Goal: Task Accomplishment & Management: Use online tool/utility

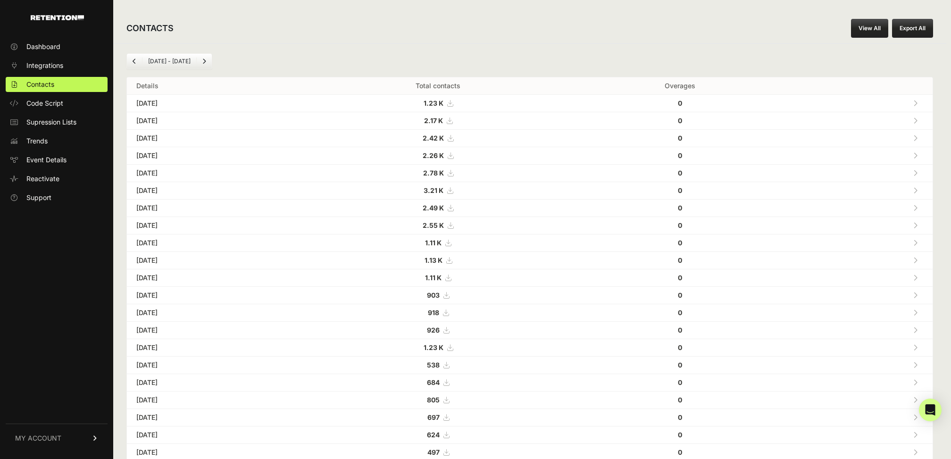
click at [453, 205] on icon at bounding box center [451, 208] width 6 height 7
click at [453, 189] on icon at bounding box center [450, 190] width 6 height 7
click at [453, 174] on icon at bounding box center [451, 173] width 6 height 7
click at [453, 156] on icon at bounding box center [451, 155] width 6 height 7
click at [453, 140] on span "2.42 K" at bounding box center [438, 138] width 31 height 8
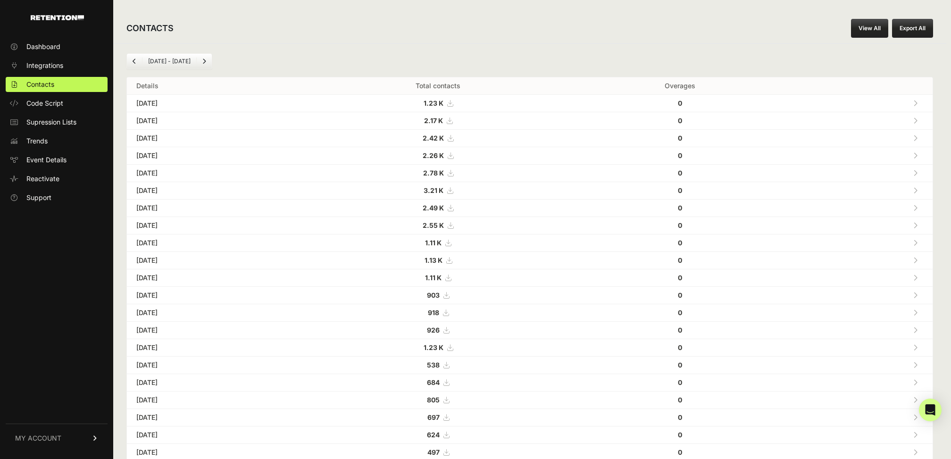
click at [452, 120] on icon at bounding box center [450, 120] width 6 height 7
click at [51, 125] on span "Supression Lists" at bounding box center [51, 121] width 50 height 9
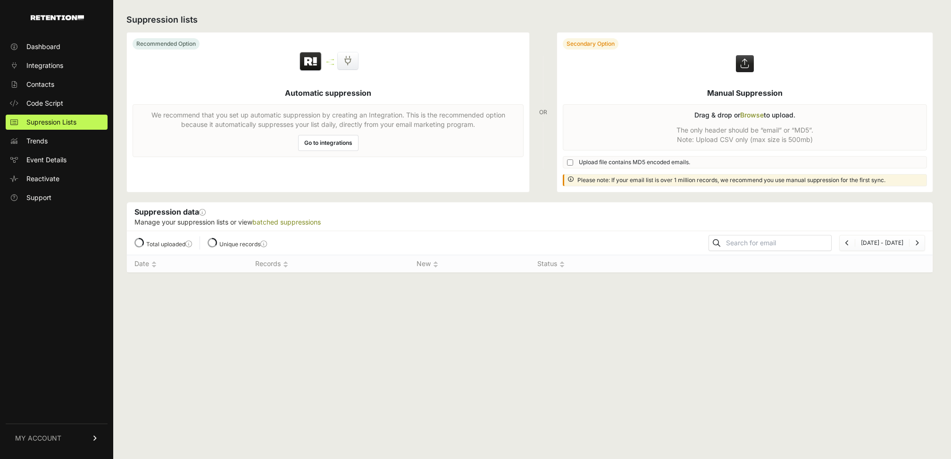
click at [50, 59] on link "Integrations" at bounding box center [57, 65] width 102 height 15
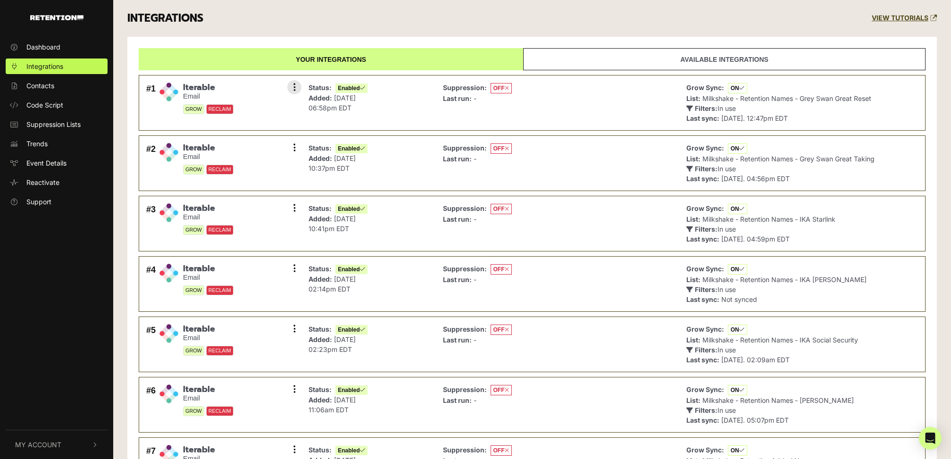
click at [293, 75] on li "#1 Iterable Email GROW RECLAIM Settings Sync History Disable Check credentials …" at bounding box center [532, 103] width 787 height 56
click at [293, 84] on icon at bounding box center [294, 87] width 2 height 9
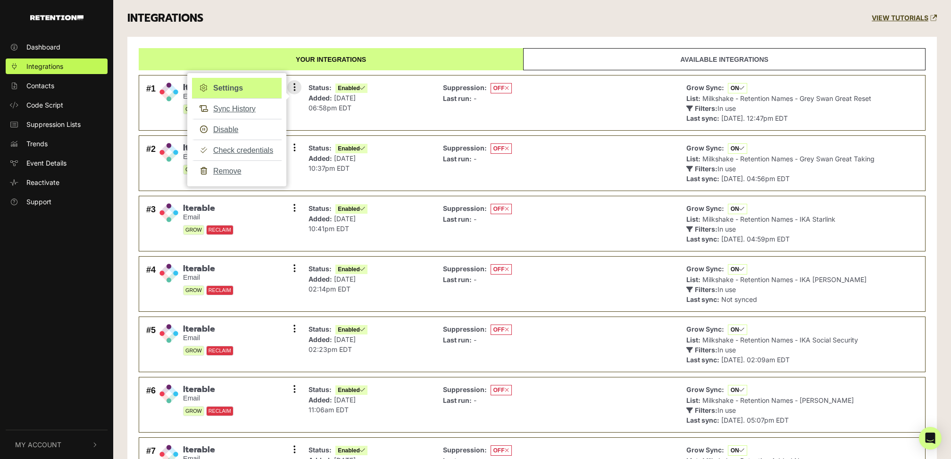
click at [239, 85] on link "Settings" at bounding box center [237, 88] width 90 height 21
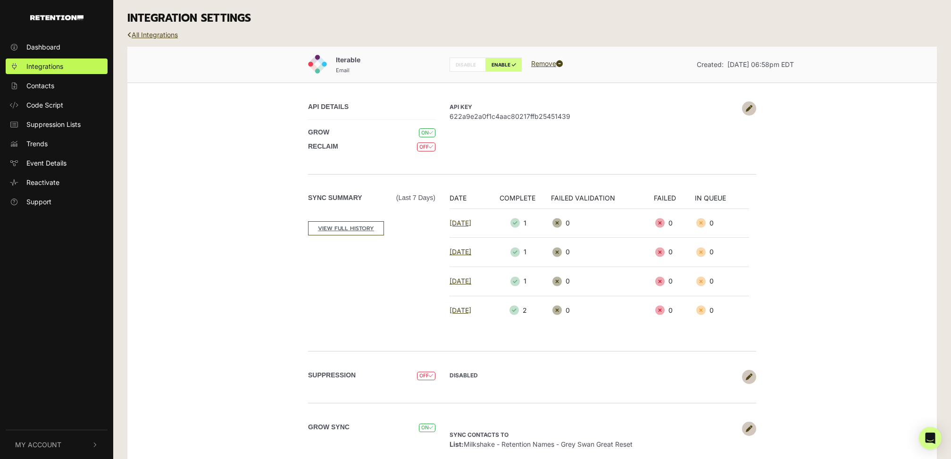
click at [506, 112] on span "622a9e2a0f1c4aac80217ffb25451439" at bounding box center [594, 116] width 288 height 10
copy span "622a9e2a0f1c4aac80217ffb25451439"
click at [155, 33] on link "All Integrations" at bounding box center [152, 35] width 50 height 8
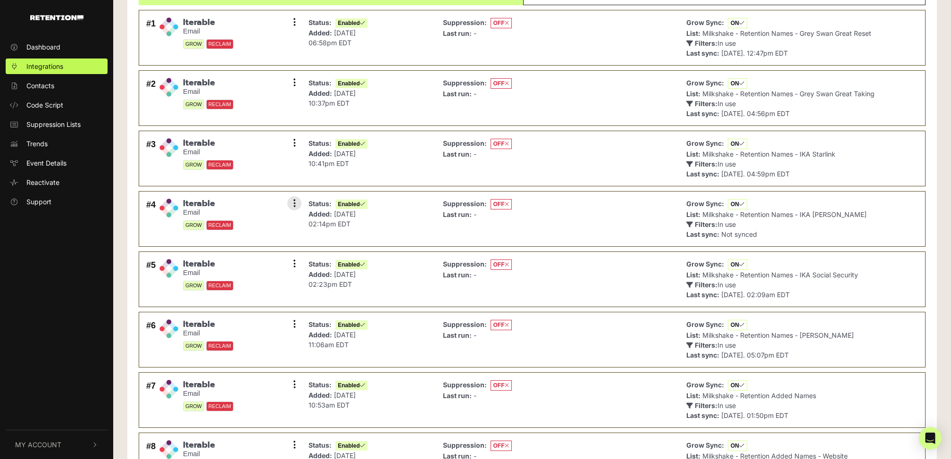
scroll to position [165, 0]
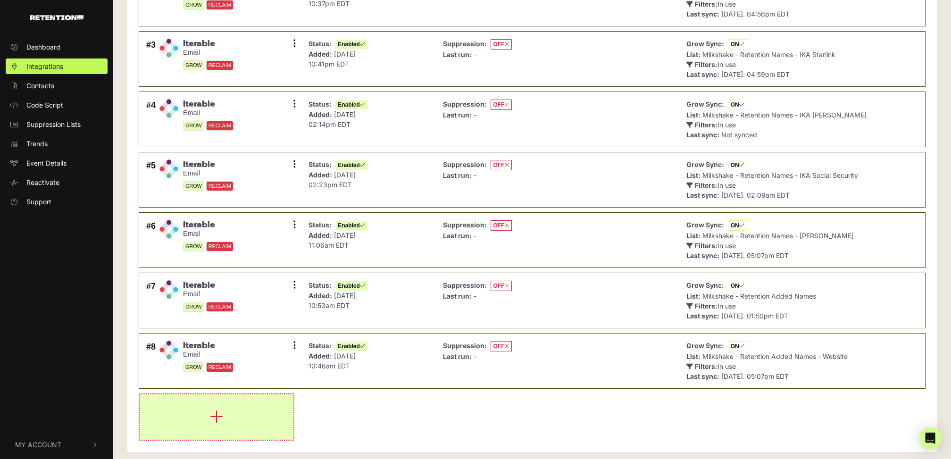
click at [240, 409] on button "button" at bounding box center [217, 416] width 154 height 45
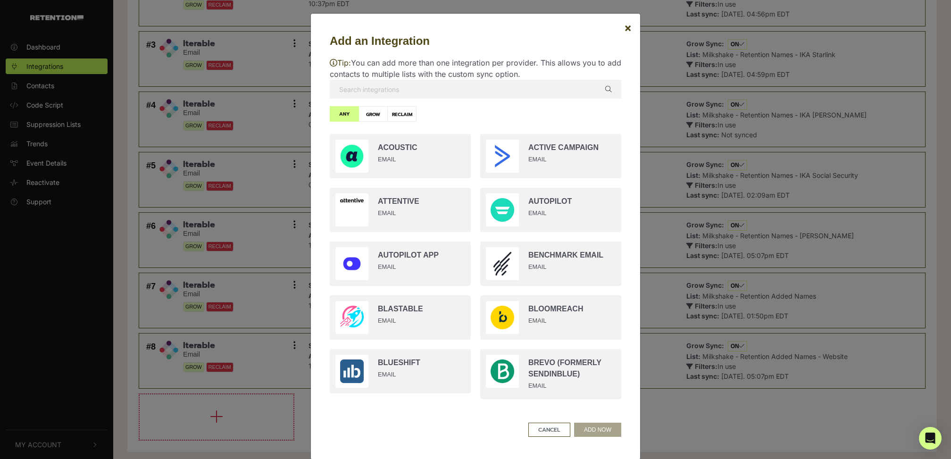
click at [445, 91] on input "text" at bounding box center [476, 89] width 292 height 19
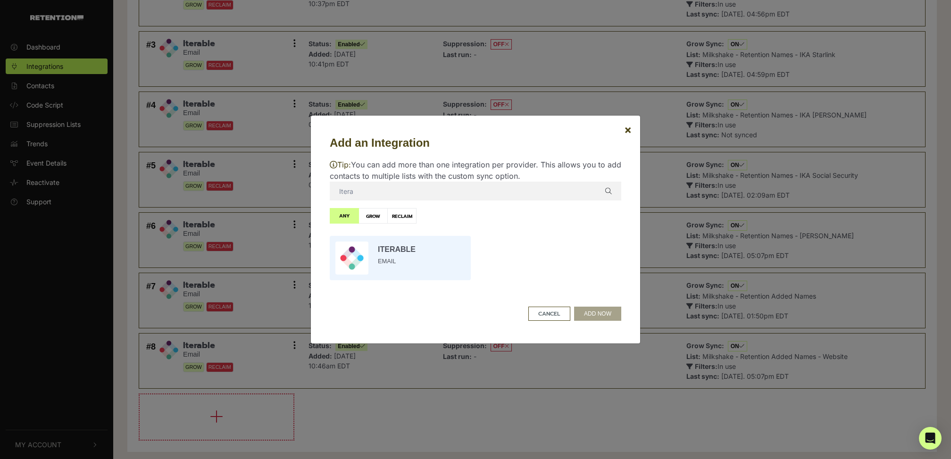
type input "Itera"
click at [396, 275] on input "radio" at bounding box center [400, 258] width 151 height 54
radio input "true"
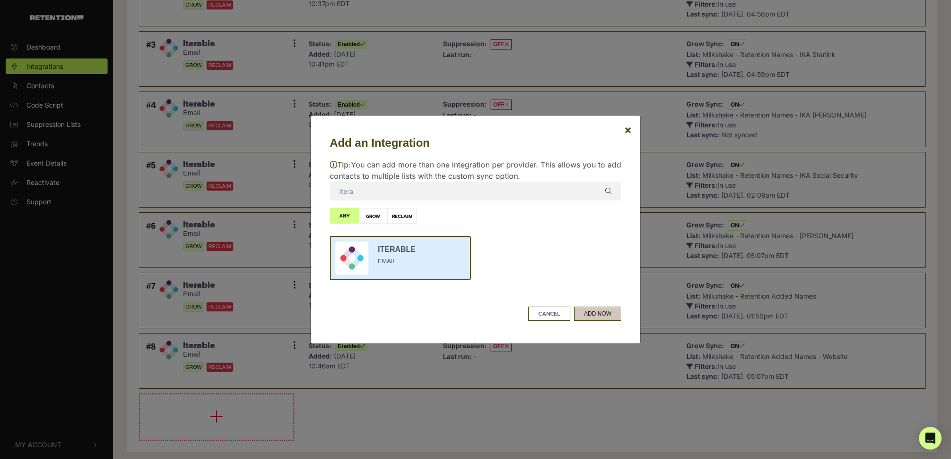
click at [603, 317] on button "ADD NOW" at bounding box center [597, 314] width 47 height 14
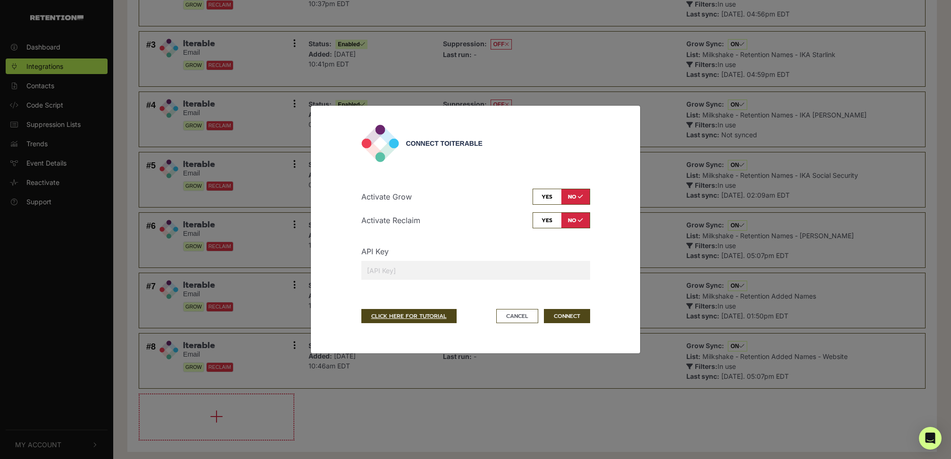
click at [459, 265] on input "text" at bounding box center [475, 270] width 229 height 19
paste input "622a9e2a0f1c4aac80217ffb25451439"
type input "622a9e2a0f1c4aac80217ffb25451439"
click at [539, 195] on input "checkbox" at bounding box center [562, 197] width 58 height 16
checkbox input "true"
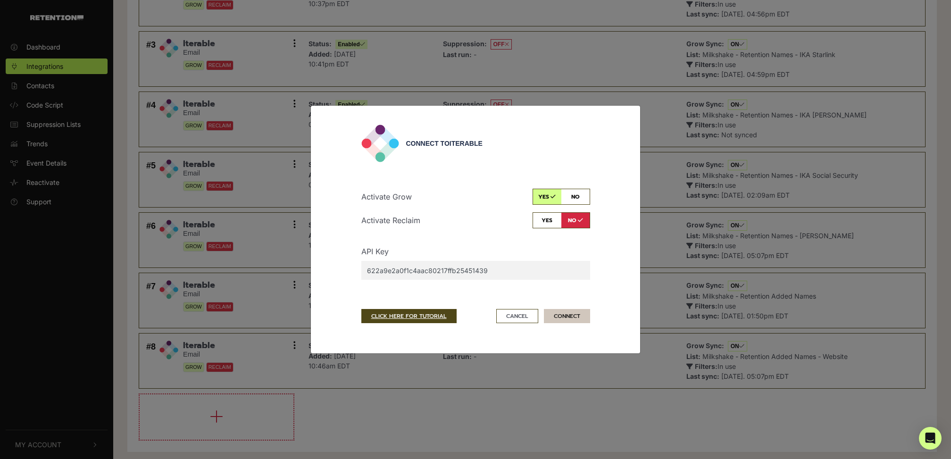
click at [571, 321] on button "CONNECT" at bounding box center [567, 316] width 46 height 14
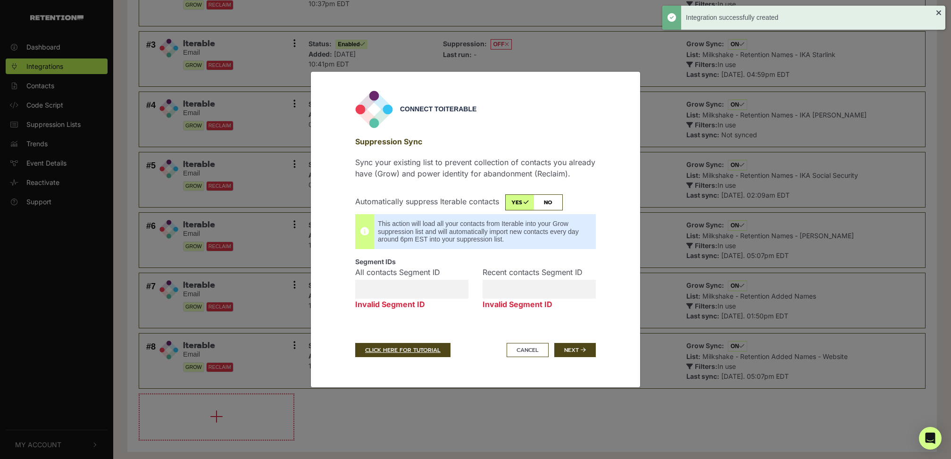
click at [533, 199] on input "checkbox" at bounding box center [534, 202] width 58 height 16
checkbox input "false"
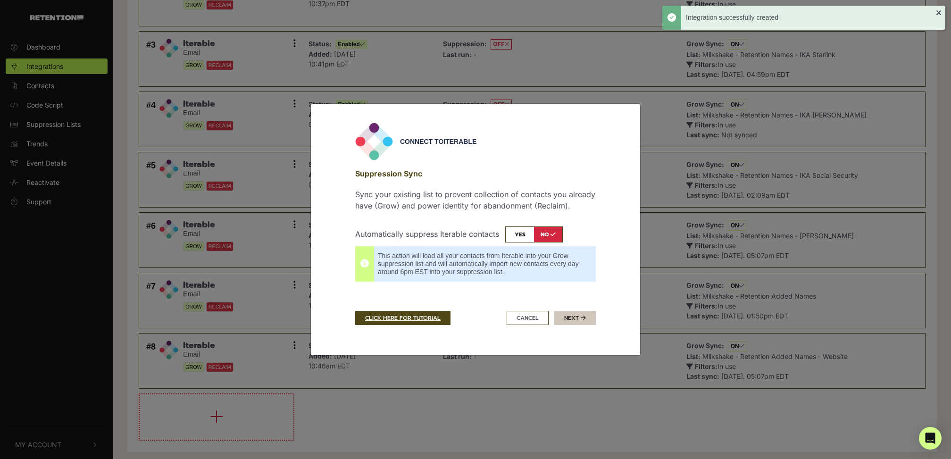
click at [586, 318] on button "Next" at bounding box center [575, 318] width 42 height 14
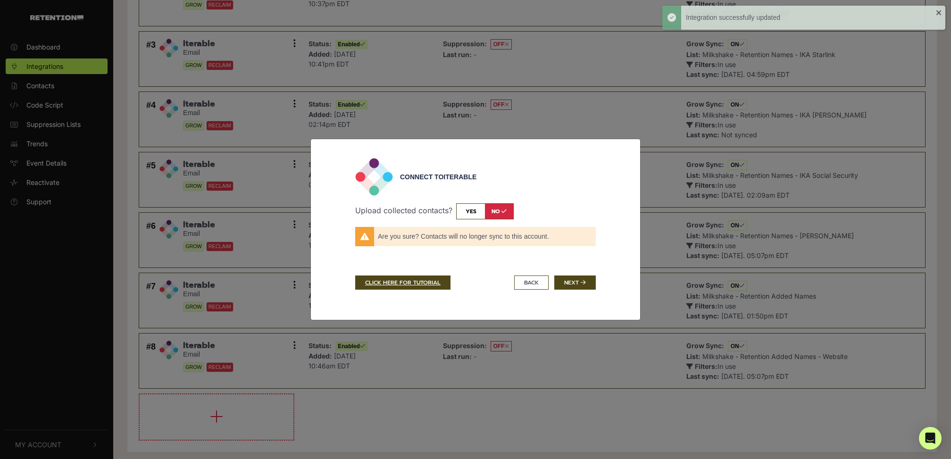
drag, startPoint x: 586, startPoint y: 286, endPoint x: 487, endPoint y: 215, distance: 121.4
click at [487, 215] on div "Connect to Iterable Upload collected contacts? yes no Sync contacts to List: No…" at bounding box center [475, 229] width 255 height 143
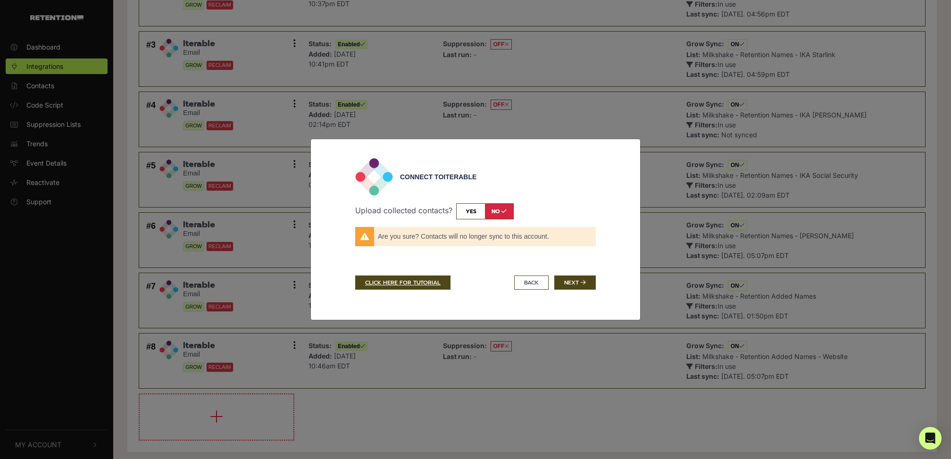
click at [476, 209] on input "checkbox" at bounding box center [485, 211] width 58 height 16
checkbox input "true"
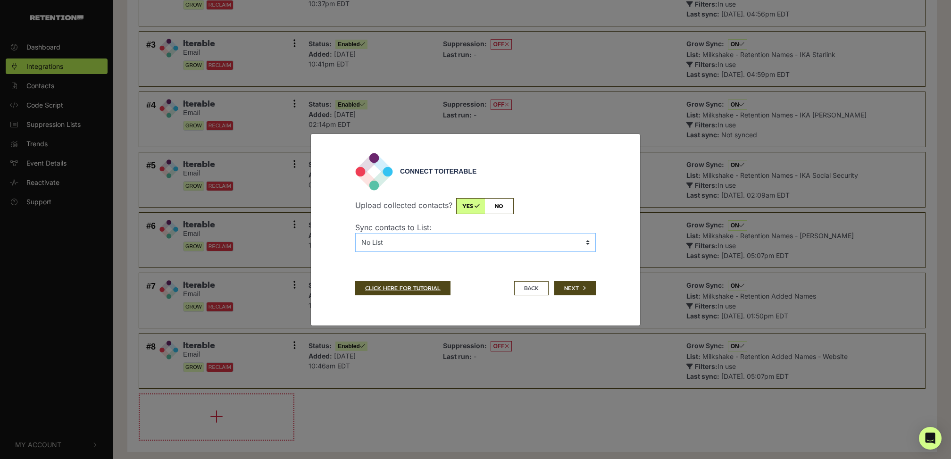
click at [463, 242] on select "No List BHSMS Sign Up Post Purchase Cart Abandons Test List - Banyan CIR - 10F …" at bounding box center [475, 242] width 241 height 19
select select "7261494,Milkshake - Retention Names - GSI Shadow Reserve"
click at [355, 233] on select "No List BHSMS Sign Up Post Purchase Cart Abandons Test List - Banyan CIR - 10F …" at bounding box center [475, 242] width 241 height 19
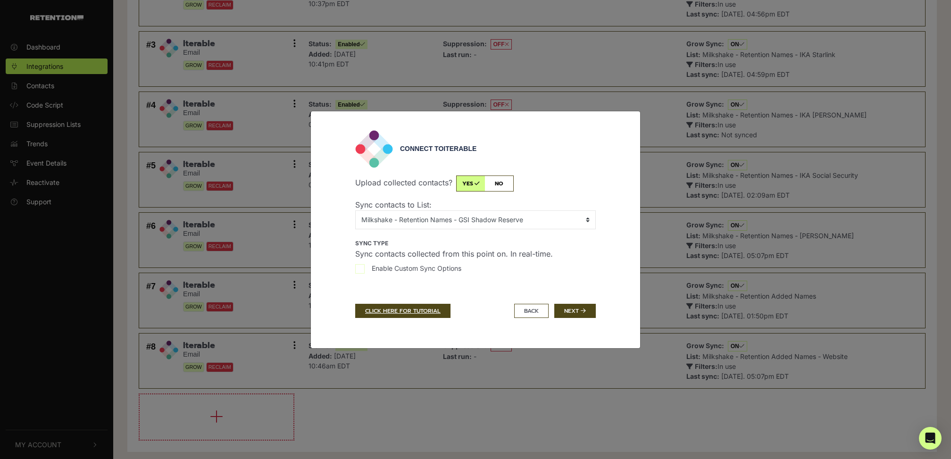
click at [364, 263] on label "Enable Custom Sync Options" at bounding box center [475, 270] width 241 height 15
click at [364, 264] on input "Enable Custom Sync Options" at bounding box center [359, 268] width 9 height 9
checkbox input "true"
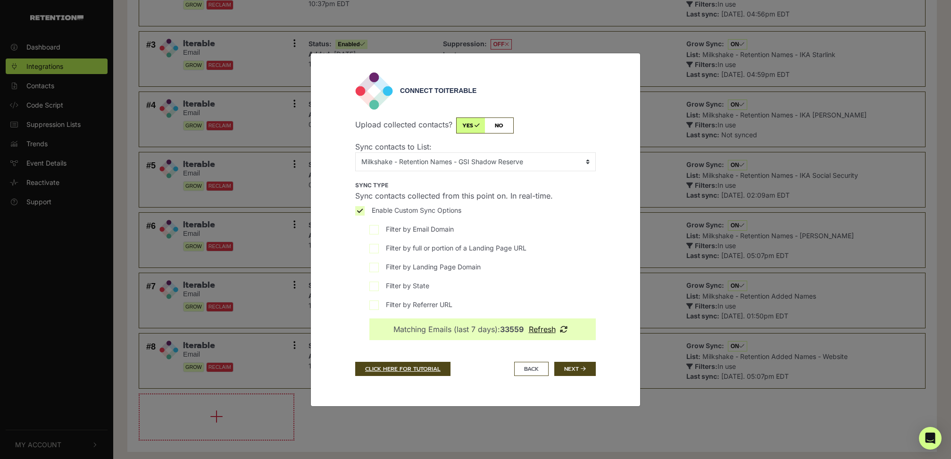
click at [378, 247] on label "Filter by full or portion of a Landing Page URL" at bounding box center [482, 250] width 226 height 15
click at [378, 247] on input "Filter by full or portion of a Landing Page URL" at bounding box center [373, 248] width 9 height 9
checkbox input "true"
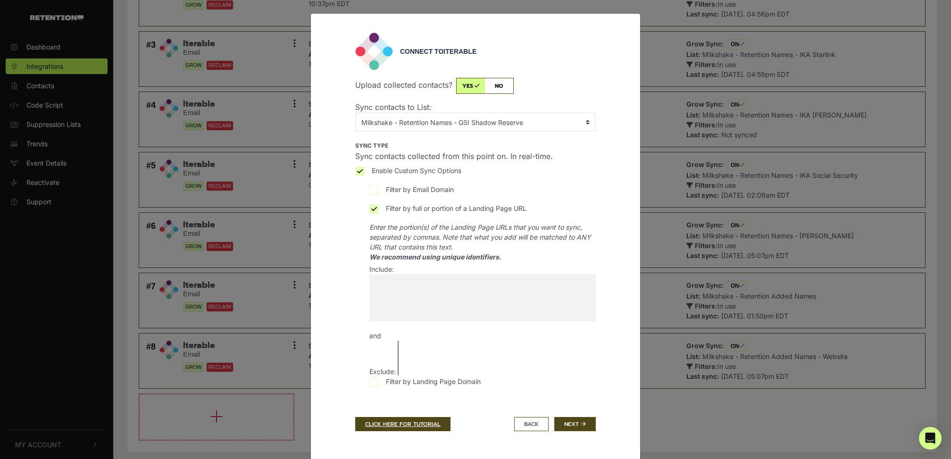
click at [439, 294] on span at bounding box center [482, 297] width 226 height 47
type input "WMC"
type input "WMC-"
click at [404, 278] on input "WMC-" at bounding box center [424, 281] width 111 height 15
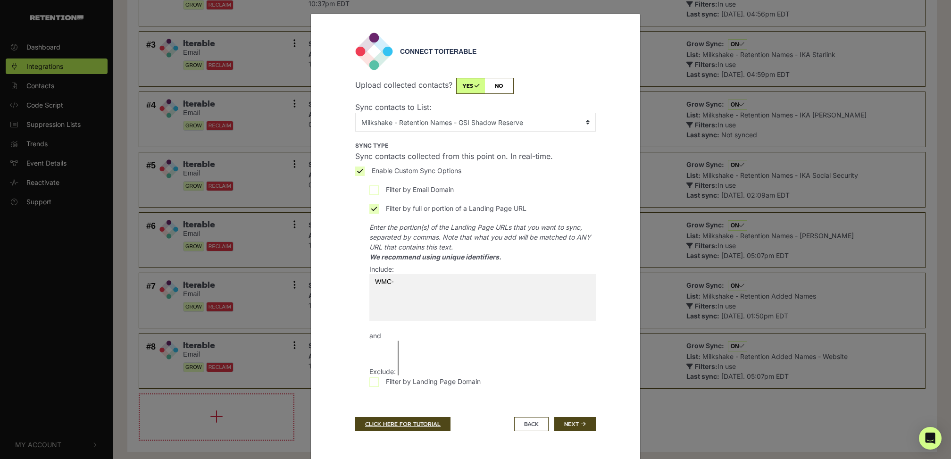
click at [404, 278] on input "WMC-" at bounding box center [424, 281] width 111 height 15
paste input "GSISHADOW25"
type input "WMC-GSISHADOW25"
select select "WMC-GSISHADOW25"
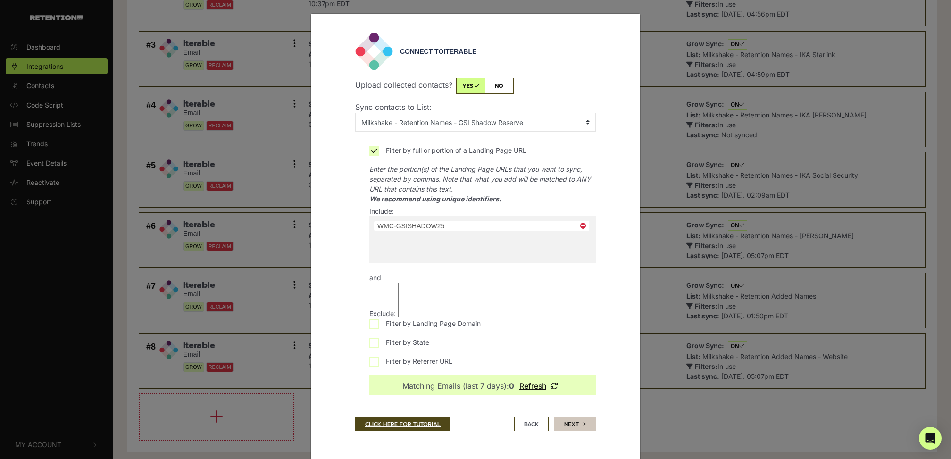
click at [577, 423] on button "Next" at bounding box center [575, 424] width 42 height 14
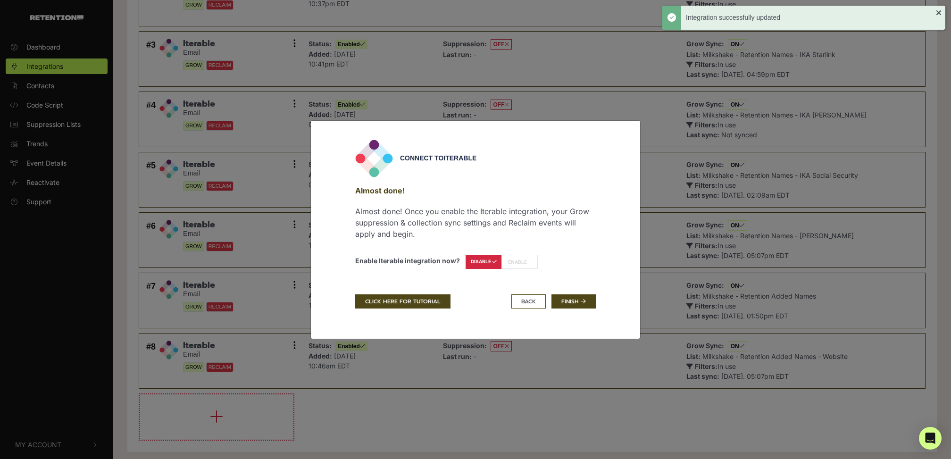
click at [531, 262] on label "ENABLE" at bounding box center [520, 262] width 36 height 14
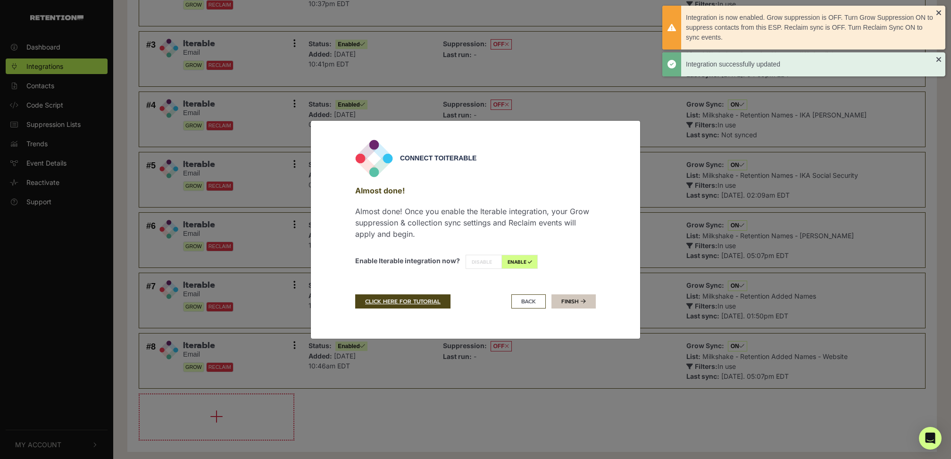
click at [585, 299] on icon at bounding box center [583, 302] width 5 height 6
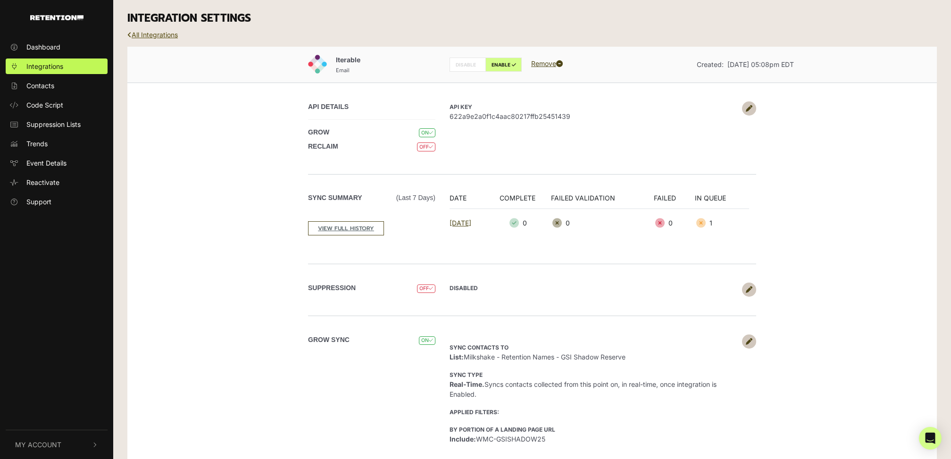
click at [164, 31] on link "All Integrations" at bounding box center [152, 35] width 50 height 8
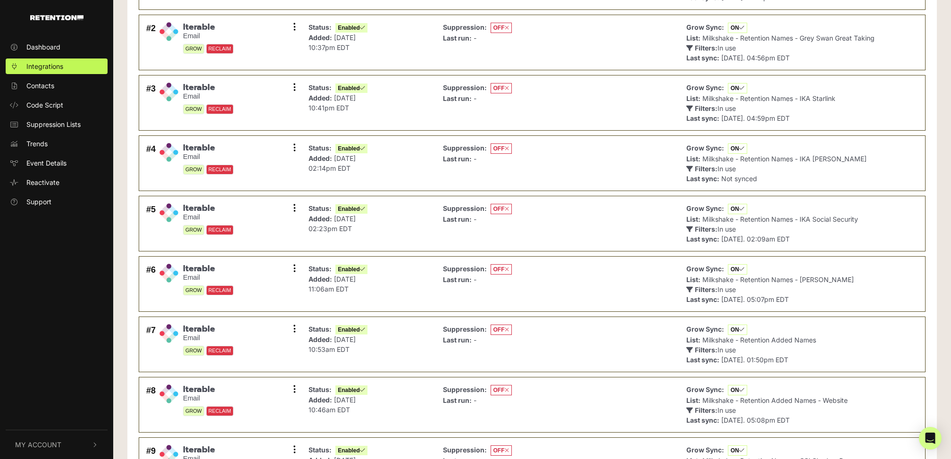
scroll to position [225, 0]
